Goal: Find specific page/section

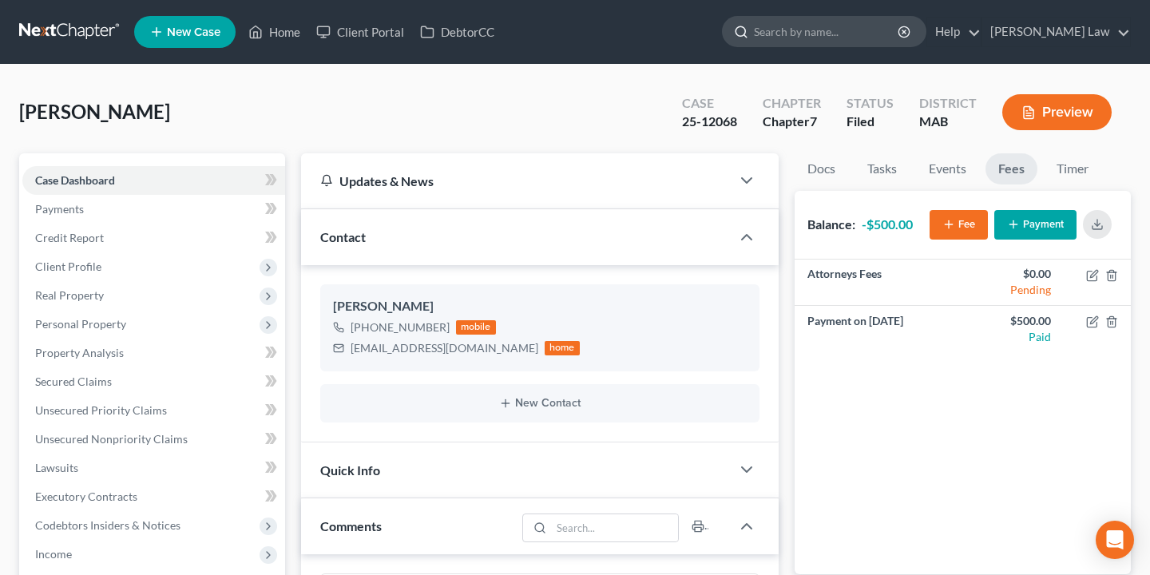
click at [900, 35] on input "search" at bounding box center [827, 32] width 146 height 30
type input "[PERSON_NAME]"
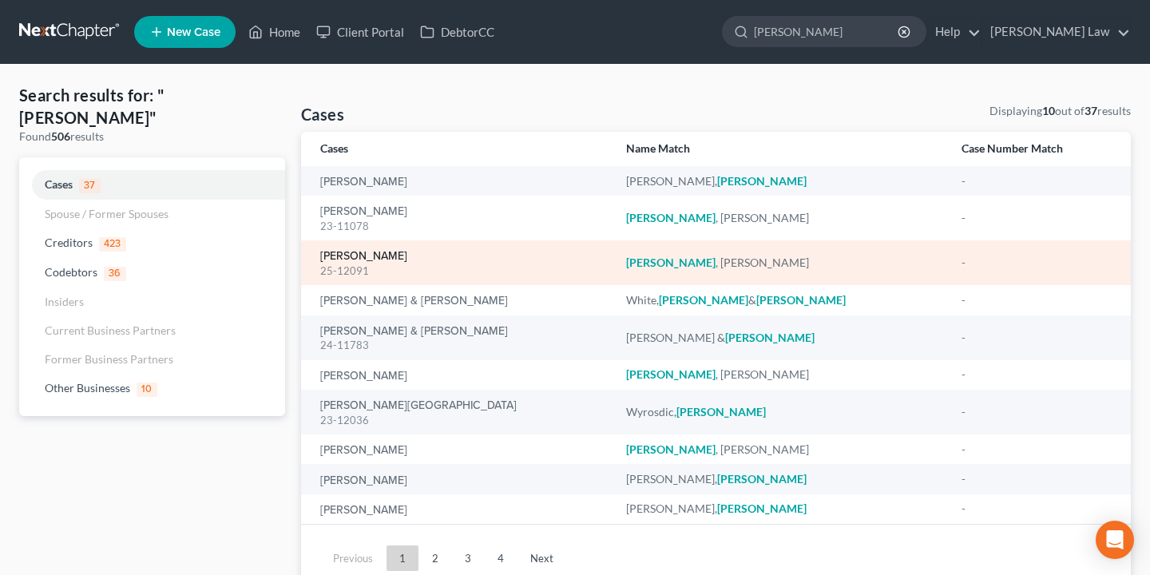
click at [363, 261] on link "[PERSON_NAME]" at bounding box center [363, 256] width 87 height 11
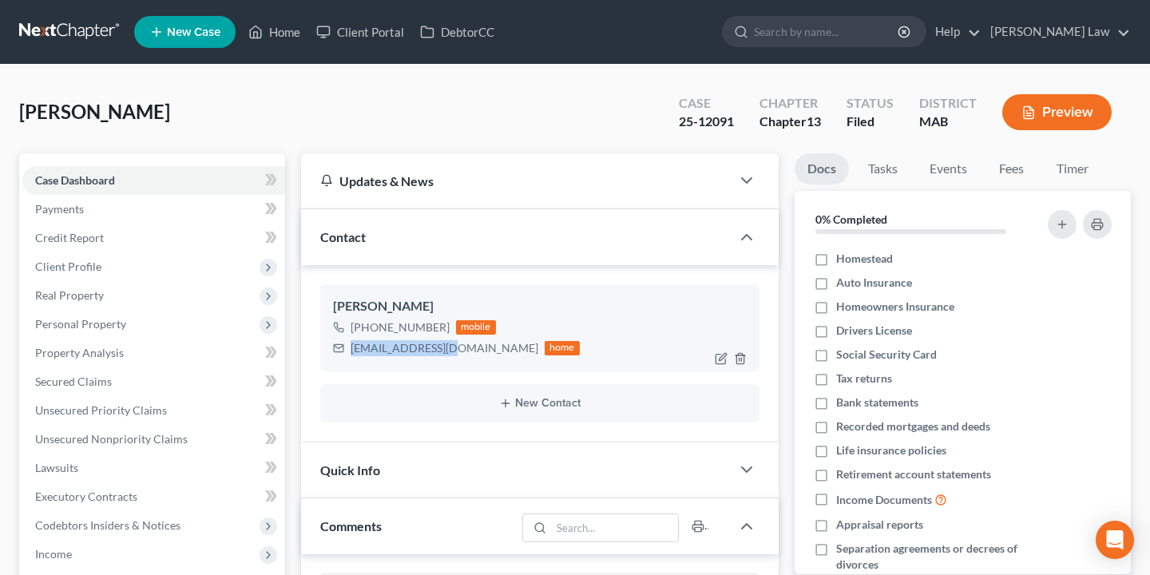
drag, startPoint x: 441, startPoint y: 351, endPoint x: 351, endPoint y: 353, distance: 89.5
click at [351, 353] on div "[EMAIL_ADDRESS][DOMAIN_NAME]" at bounding box center [445, 348] width 188 height 16
copy div "[EMAIL_ADDRESS][DOMAIN_NAME]"
click at [880, 34] on input "search" at bounding box center [818, 32] width 146 height 30
type input "cese"
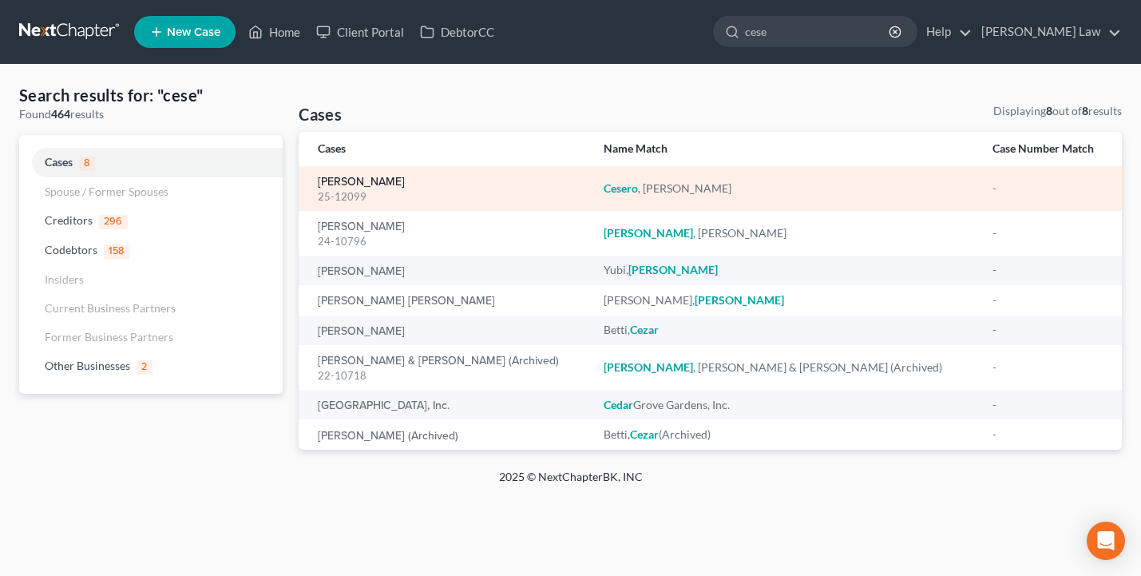
click at [349, 181] on link "[PERSON_NAME]" at bounding box center [361, 182] width 87 height 11
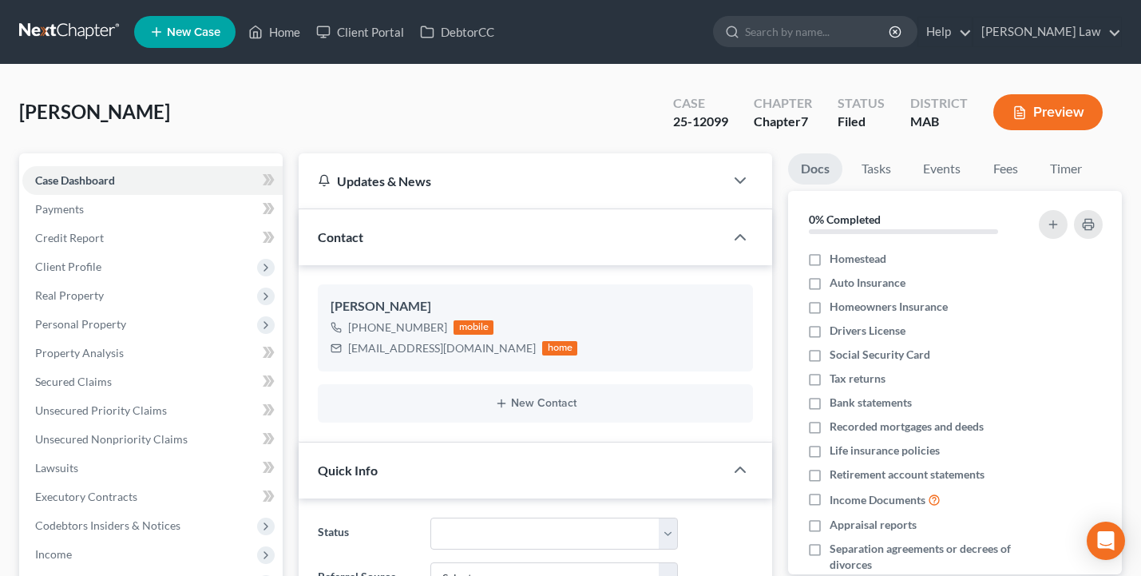
scroll to position [45, 0]
click at [1015, 163] on link "Fees" at bounding box center [1005, 168] width 51 height 31
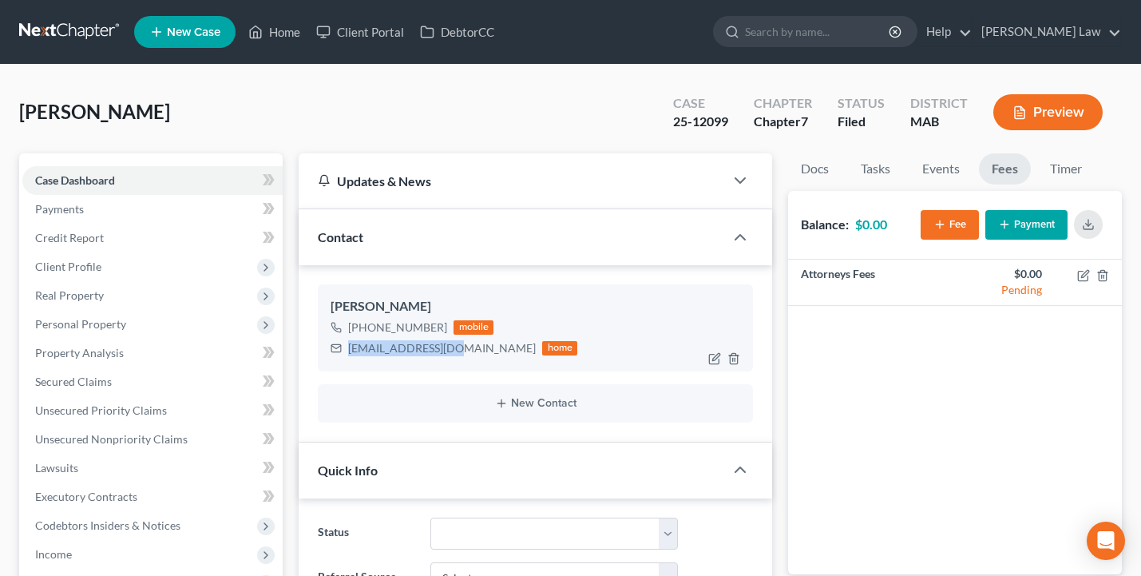
drag, startPoint x: 446, startPoint y: 349, endPoint x: 349, endPoint y: 352, distance: 96.7
click at [349, 352] on div "[EMAIL_ADDRESS][DOMAIN_NAME]" at bounding box center [442, 348] width 188 height 16
copy div "[EMAIL_ADDRESS][DOMAIN_NAME]"
